Goal: Navigation & Orientation: Go to known website

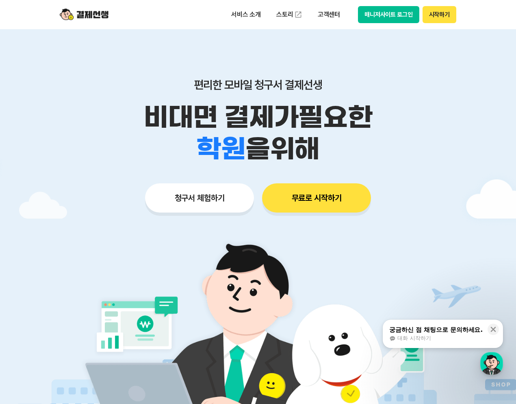
click at [385, 12] on button "매니저사이트 로그인" at bounding box center [388, 14] width 61 height 17
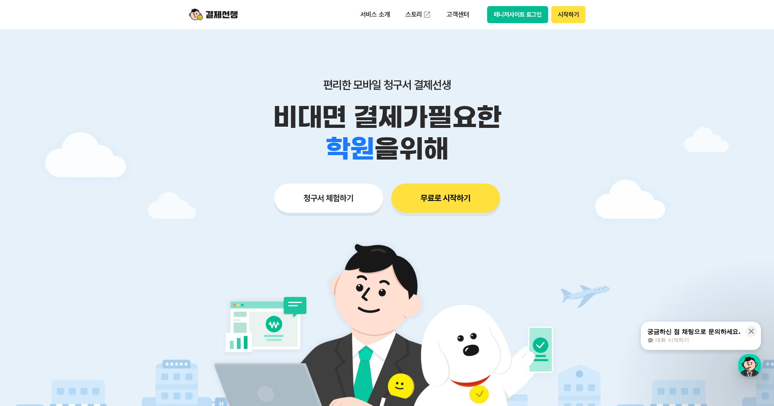
click at [499, 12] on button "매니저사이트 로그인" at bounding box center [517, 14] width 61 height 17
drag, startPoint x: 624, startPoint y: 121, endPoint x: 621, endPoint y: 104, distance: 17.7
click at [515, 121] on div at bounding box center [387, 243] width 774 height 428
click at [515, 59] on div "편리한 모바일 청구서 결제선생 비대면 결제가 필요한 학원 공부방 호텔 쇼핑몰 병원 배달 보험사 항공사 골프장 을 위해 청구서 체험하기 무료로 …" at bounding box center [387, 129] width 416 height 201
